Goal: Transaction & Acquisition: Book appointment/travel/reservation

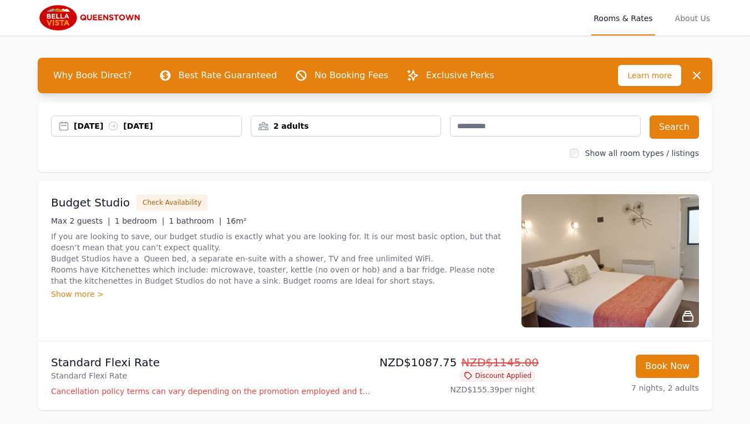
click at [403, 127] on div "2 adults" at bounding box center [346, 125] width 190 height 11
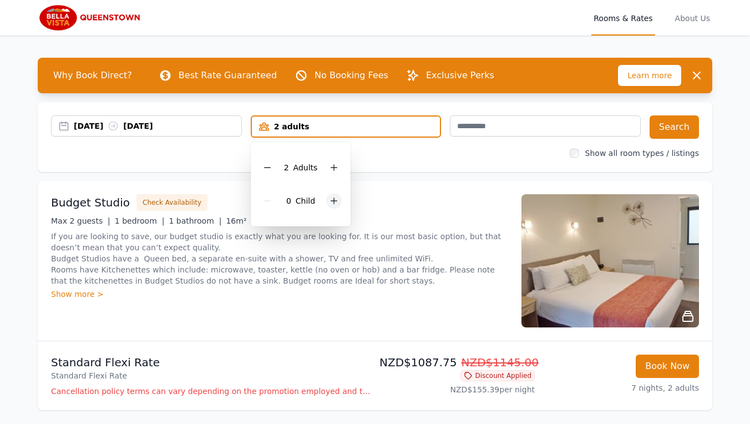
click at [334, 199] on icon at bounding box center [334, 201] width 6 height 6
click at [334, 199] on icon at bounding box center [334, 200] width 9 height 9
click at [427, 163] on div "[DATE] [DATE] 2 adults, 2 children 2 Adult s 2 Child ren Search Show all room t…" at bounding box center [375, 137] width 675 height 70
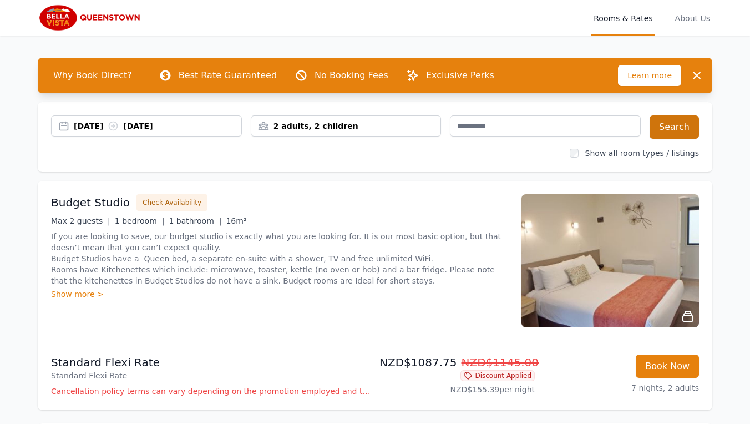
click at [678, 126] on button "Search" at bounding box center [674, 126] width 49 height 23
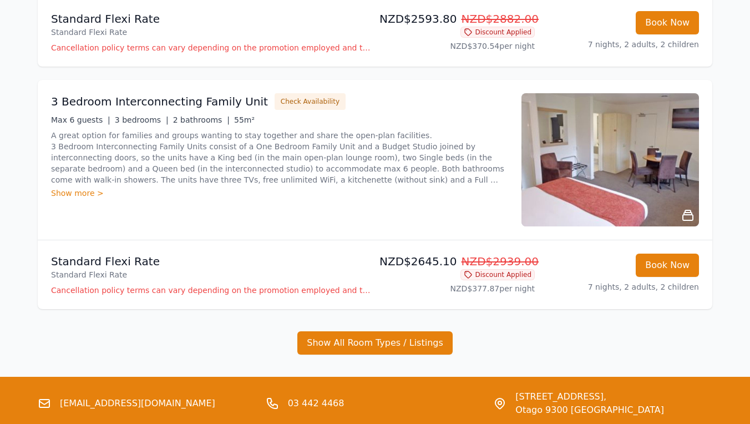
scroll to position [592, 0]
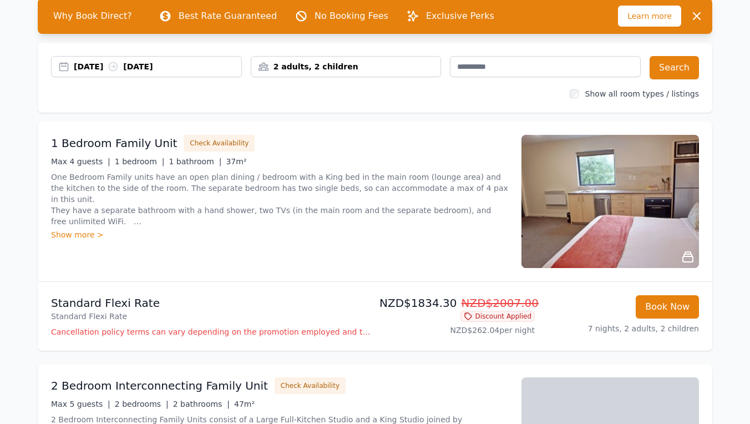
scroll to position [61, 0]
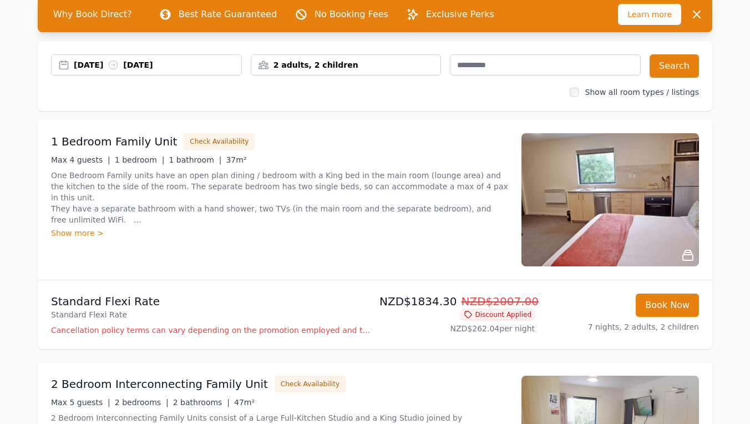
click at [79, 234] on div "Show more >" at bounding box center [279, 233] width 457 height 11
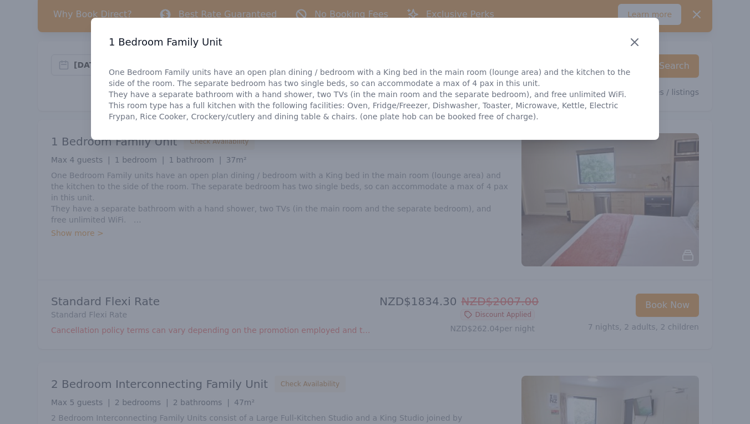
click at [634, 42] on icon "button" at bounding box center [634, 42] width 7 height 7
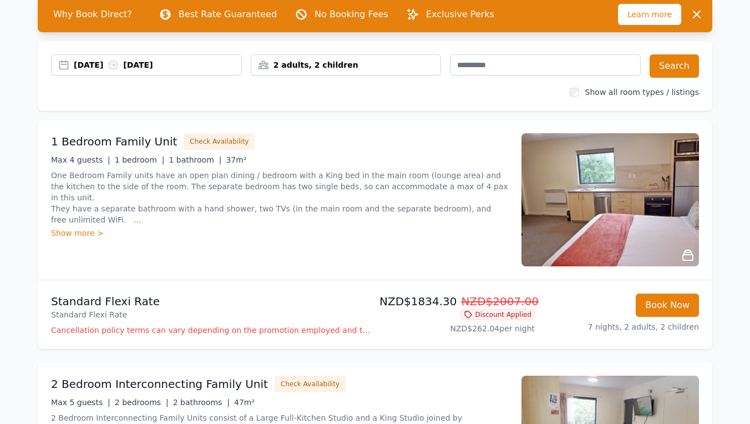
click at [607, 203] on img at bounding box center [611, 199] width 178 height 133
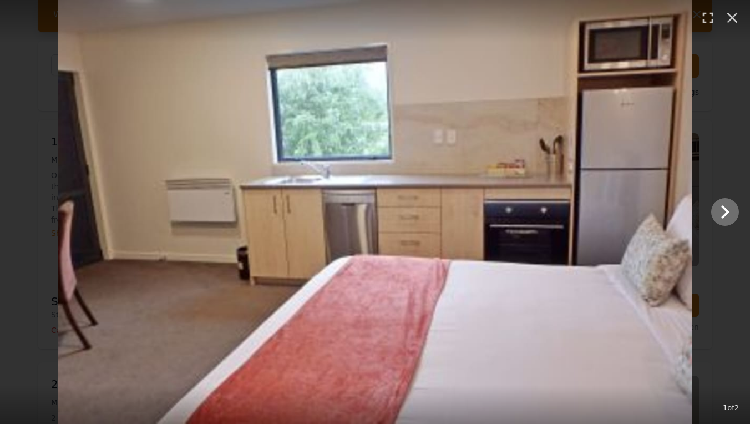
click at [723, 215] on icon "Show slide 2 of 2" at bounding box center [725, 212] width 27 height 27
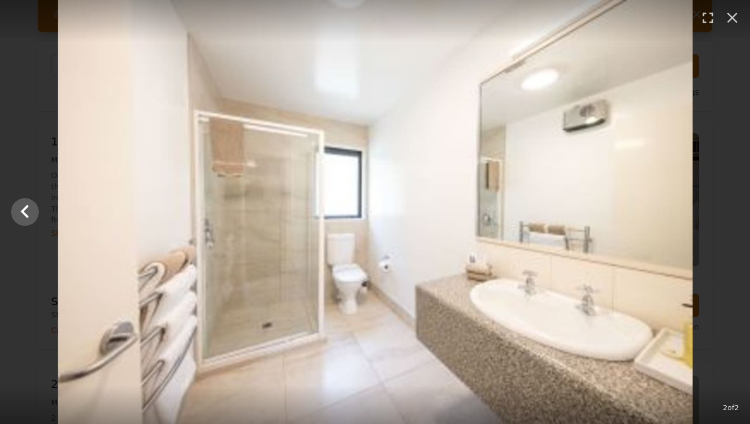
click at [723, 215] on div at bounding box center [376, 212] width 750 height 424
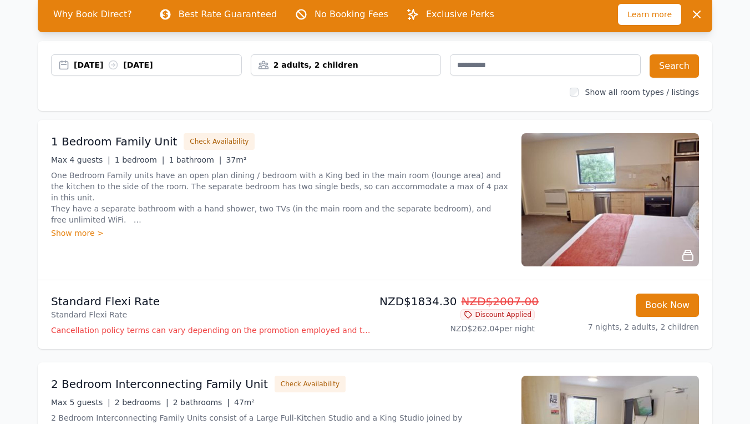
click at [658, 215] on img at bounding box center [611, 199] width 178 height 133
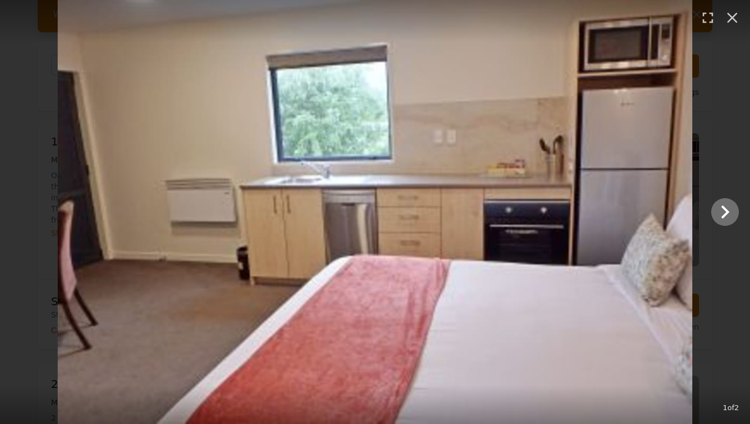
click at [720, 214] on icon "Show slide 2 of 2" at bounding box center [725, 212] width 27 height 27
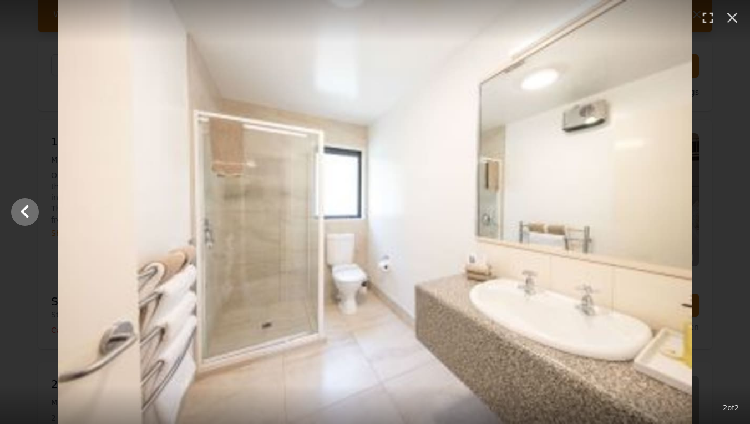
click at [34, 215] on icon "Show slide 1 of 2" at bounding box center [25, 212] width 27 height 27
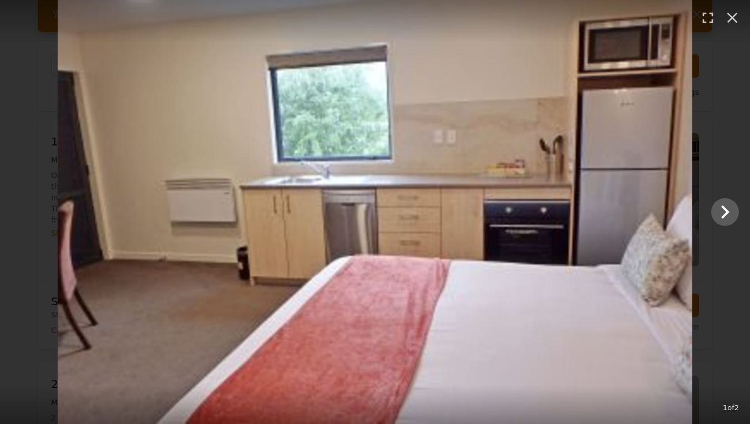
click at [265, 218] on img at bounding box center [375, 212] width 635 height 424
click at [736, 17] on icon "button" at bounding box center [733, 18] width 18 height 18
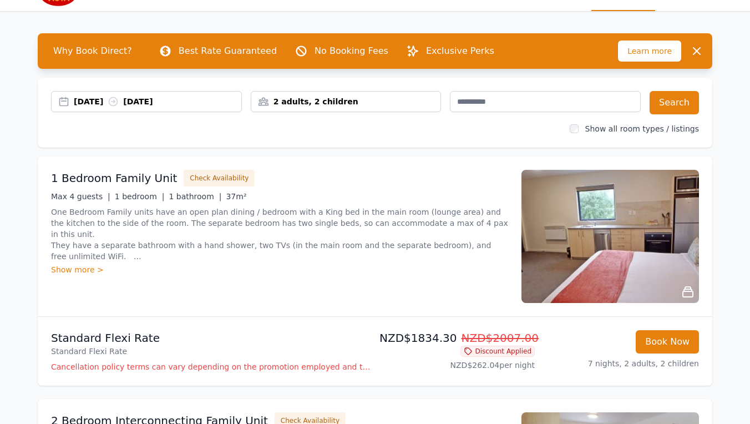
scroll to position [22, 0]
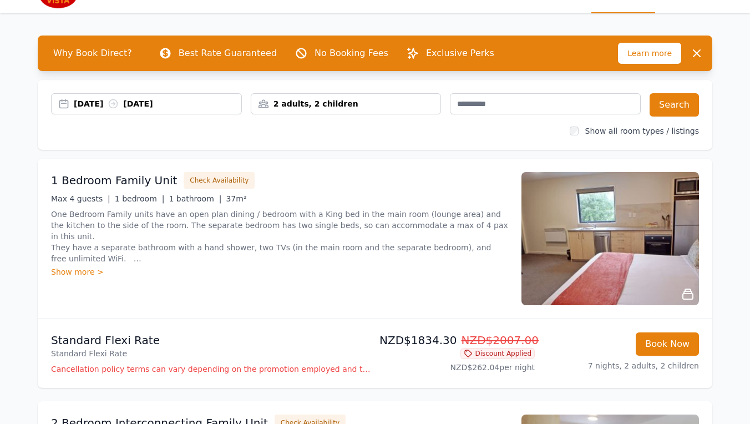
click at [438, 106] on div "2 adults, 2 children" at bounding box center [346, 103] width 190 height 11
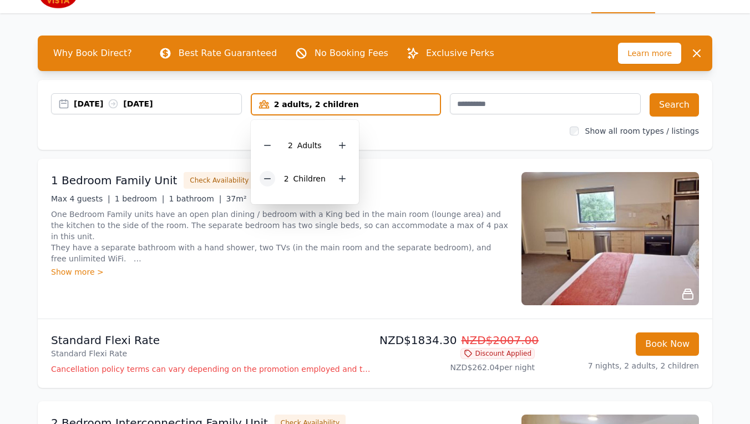
click at [266, 178] on icon at bounding box center [267, 178] width 9 height 9
click at [680, 103] on button "Search" at bounding box center [674, 104] width 49 height 23
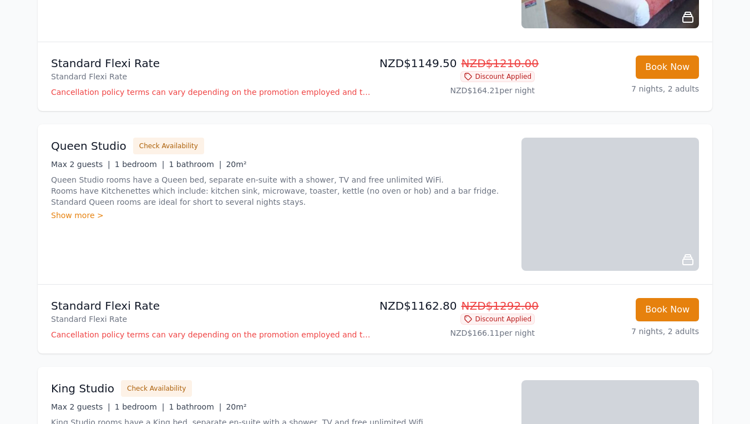
scroll to position [549, 0]
